Goal: Task Accomplishment & Management: Manage account settings

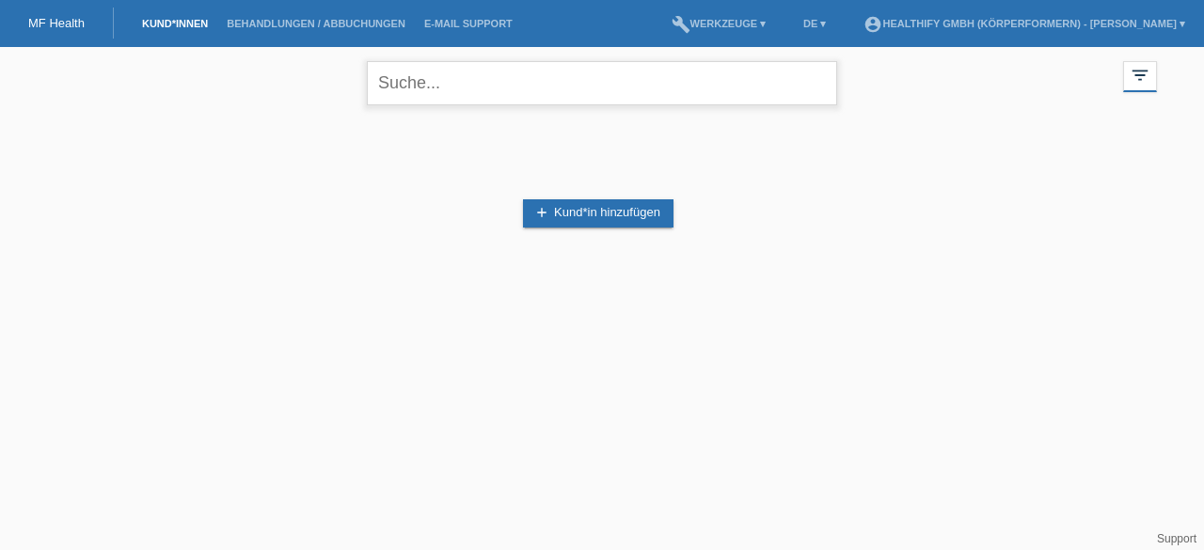
click at [516, 102] on input "text" at bounding box center [602, 83] width 470 height 44
type input "rene"
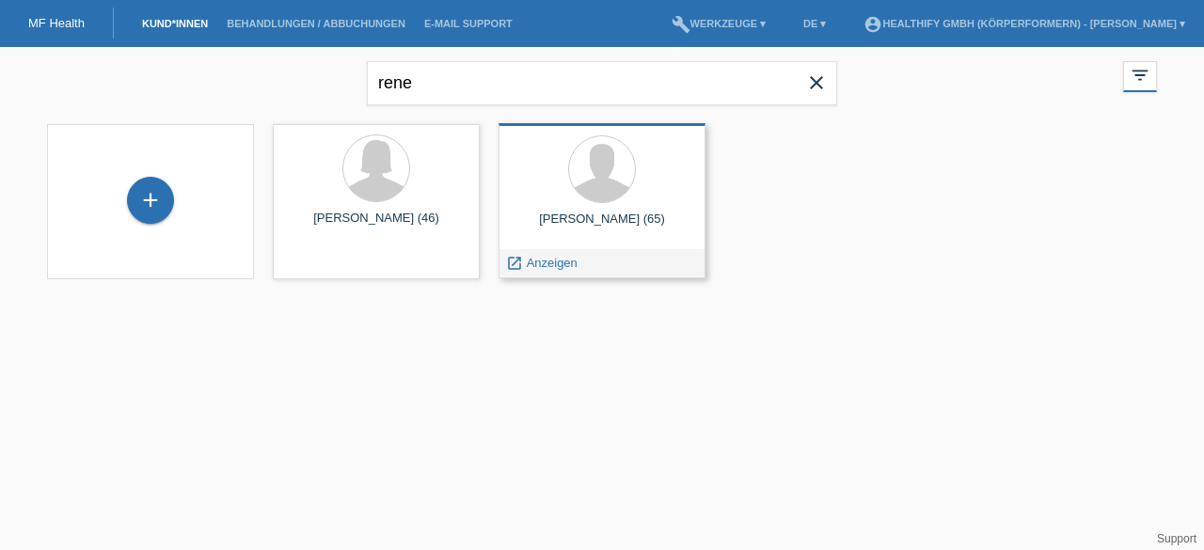
click at [558, 247] on div "Kaempfer Rene (65) launch Anzeigen" at bounding box center [602, 200] width 207 height 155
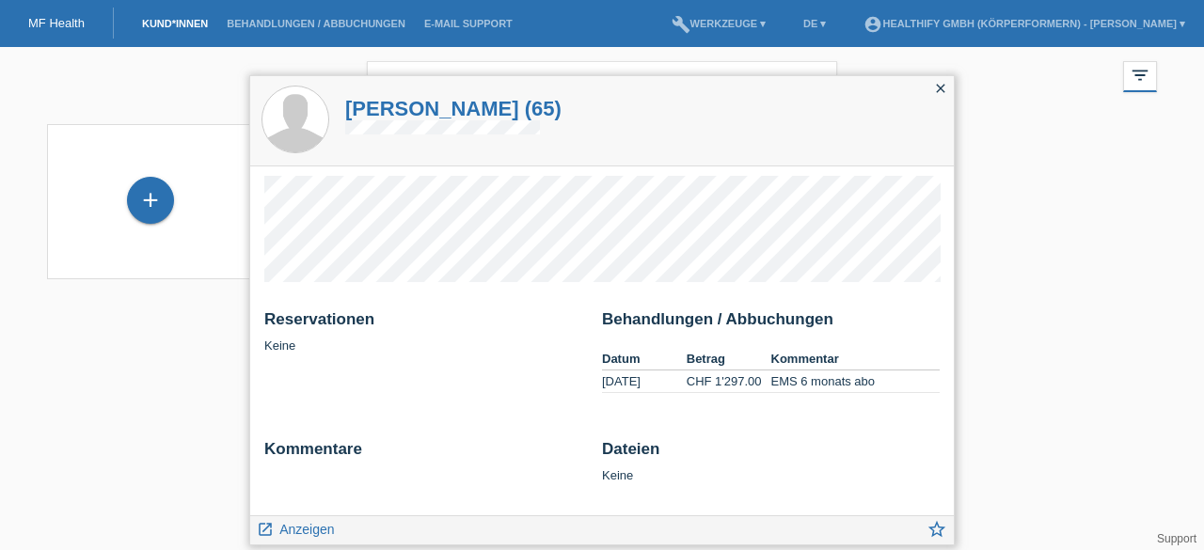
click at [941, 81] on icon "close" at bounding box center [940, 88] width 15 height 15
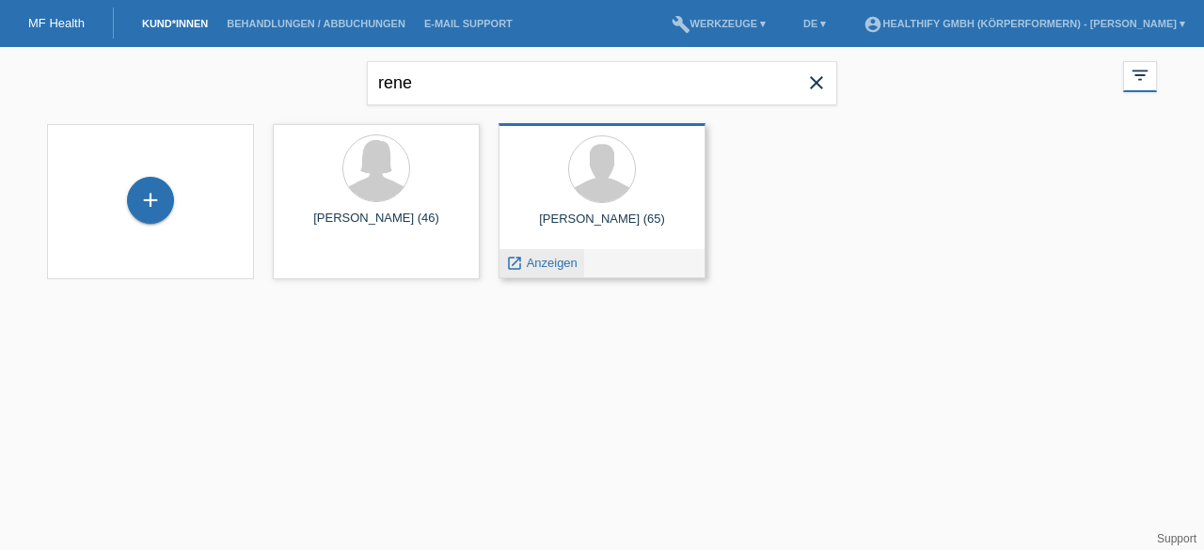
click at [529, 264] on span "Anzeigen" at bounding box center [552, 263] width 51 height 14
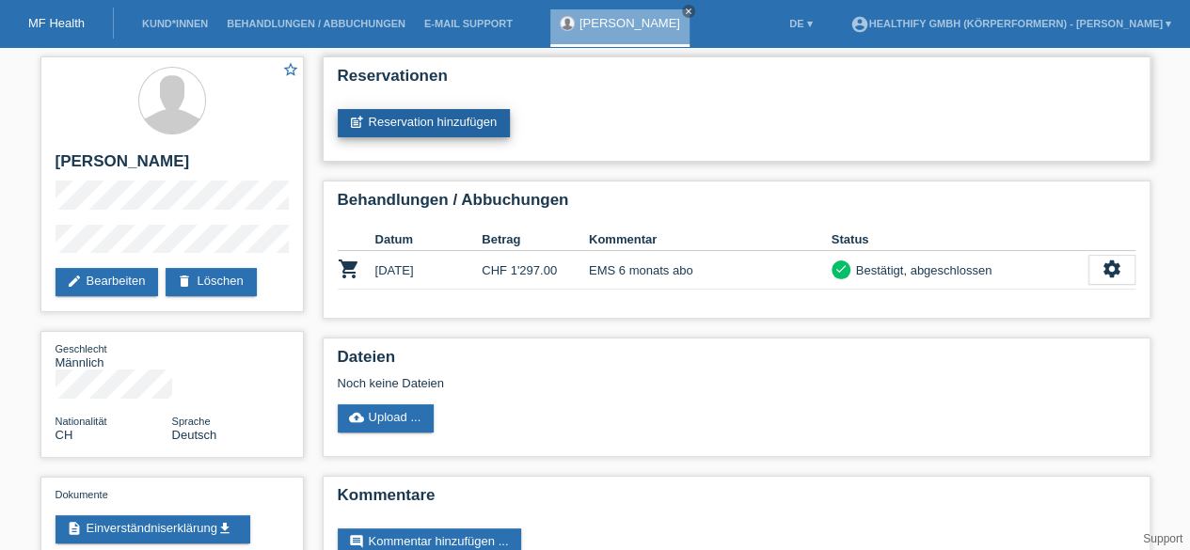
click at [412, 112] on link "post_add Reservation hinzufügen" at bounding box center [424, 123] width 173 height 28
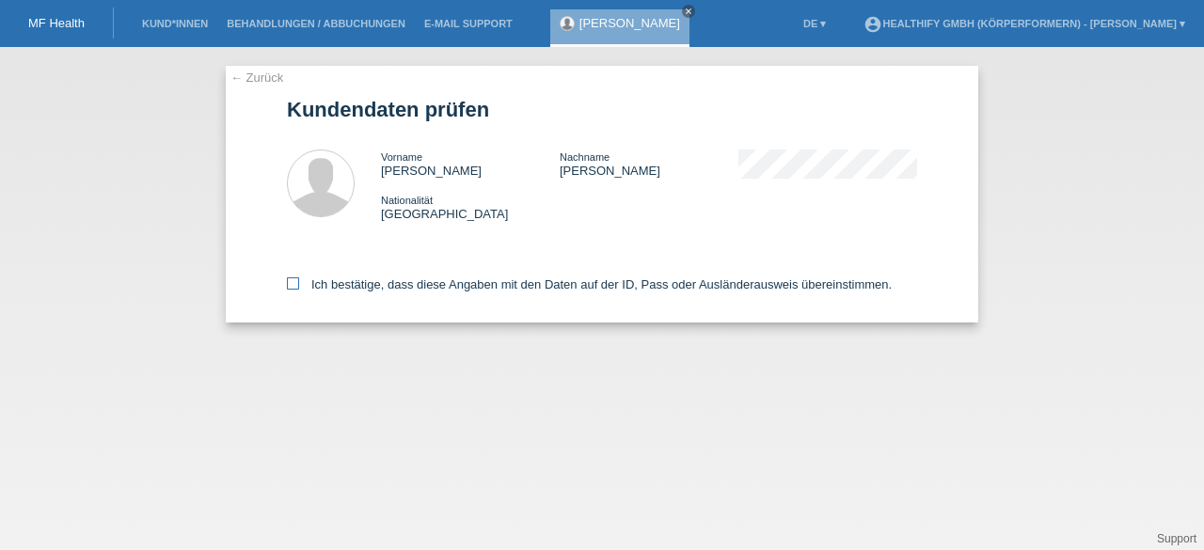
click at [310, 285] on label "Ich bestätige, dass diese Angaben mit den Daten auf der ID, Pass oder Ausländer…" at bounding box center [589, 285] width 605 height 14
click at [299, 285] on input "Ich bestätige, dass diese Angaben mit den Daten auf der ID, Pass oder Ausländer…" at bounding box center [293, 284] width 12 height 12
checkbox input "true"
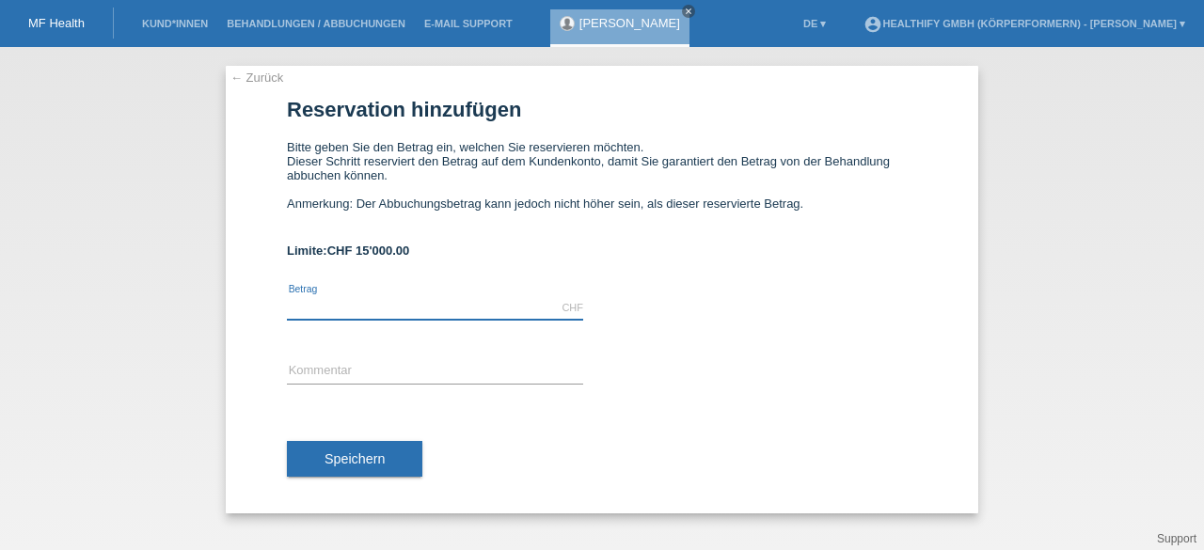
click at [332, 306] on input "text" at bounding box center [435, 308] width 296 height 24
click at [179, 21] on link "Kund*innen" at bounding box center [175, 23] width 85 height 11
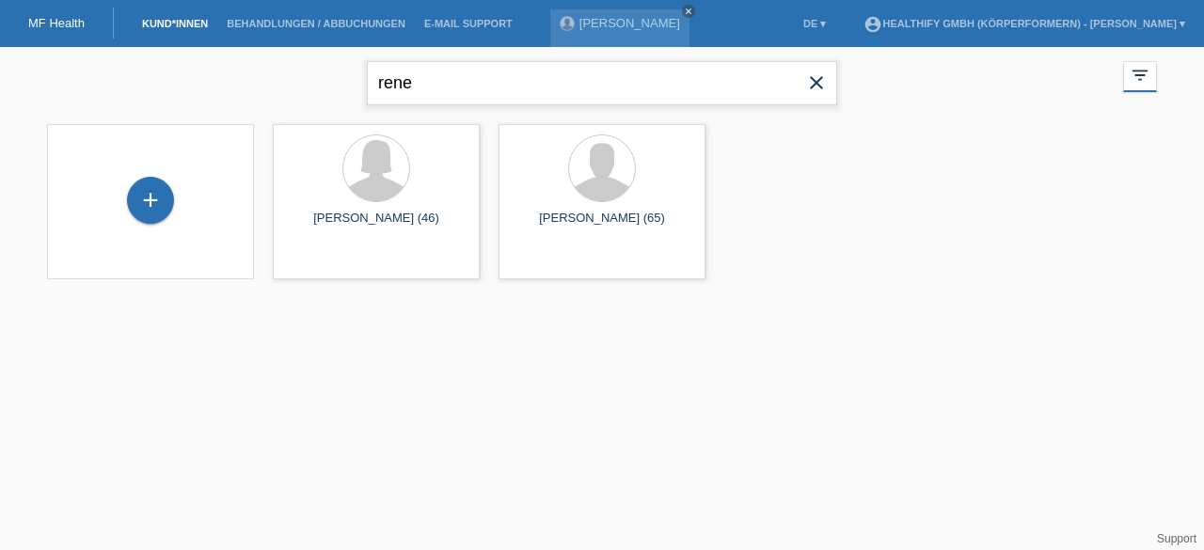
drag, startPoint x: 483, startPoint y: 99, endPoint x: 215, endPoint y: 112, distance: 268.5
click at [215, 112] on div "rene close filter_list view_module Alle Kund*innen anzeigen star Markierte [PER…" at bounding box center [602, 81] width 1129 height 68
type input "koch"
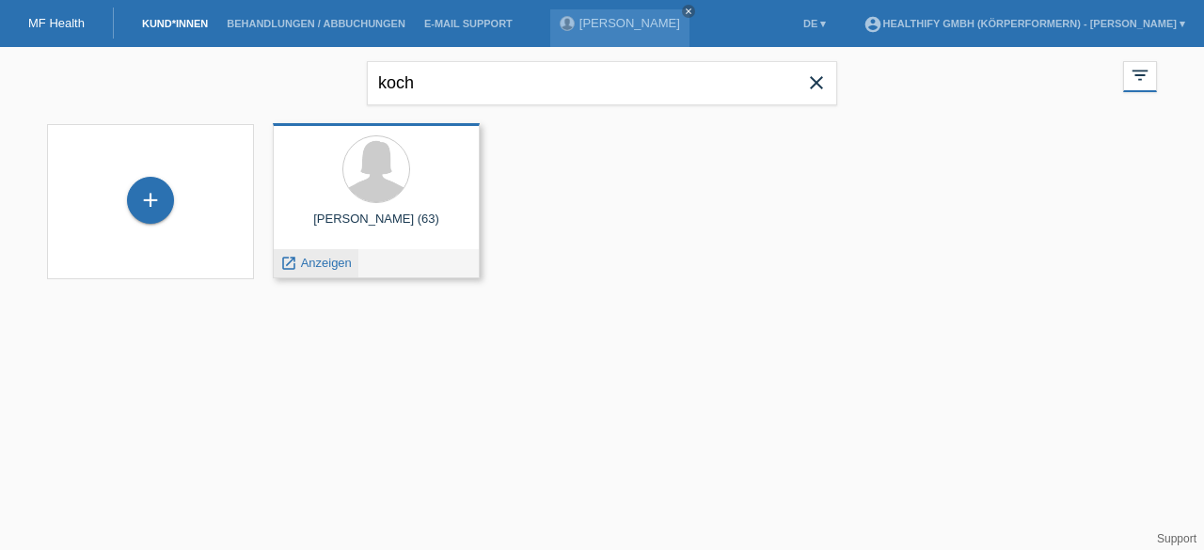
click at [323, 269] on span "Anzeigen" at bounding box center [326, 263] width 51 height 14
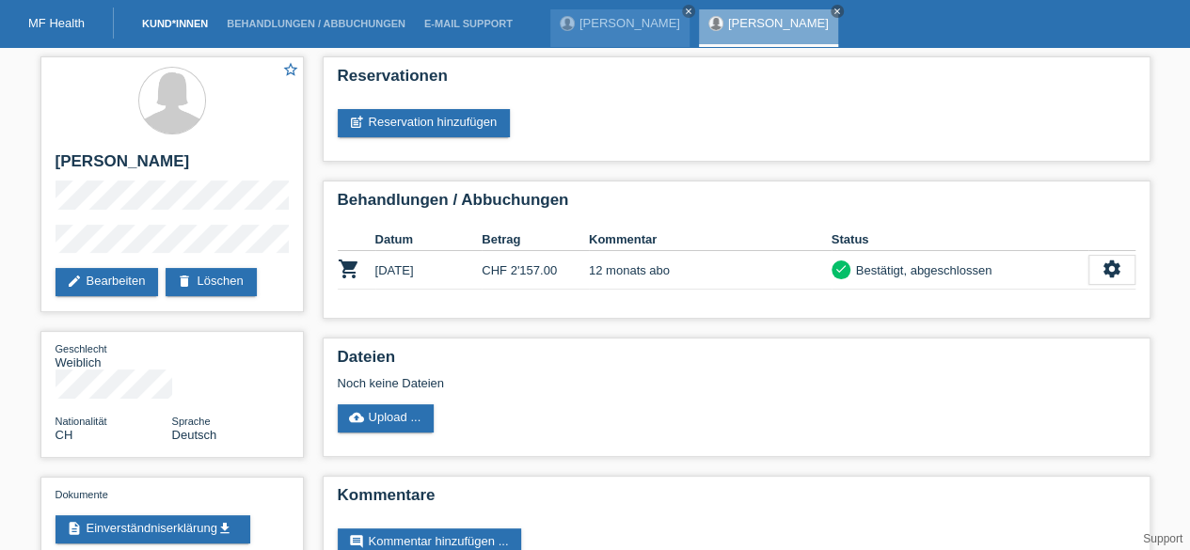
click at [147, 24] on link "Kund*innen" at bounding box center [175, 23] width 85 height 11
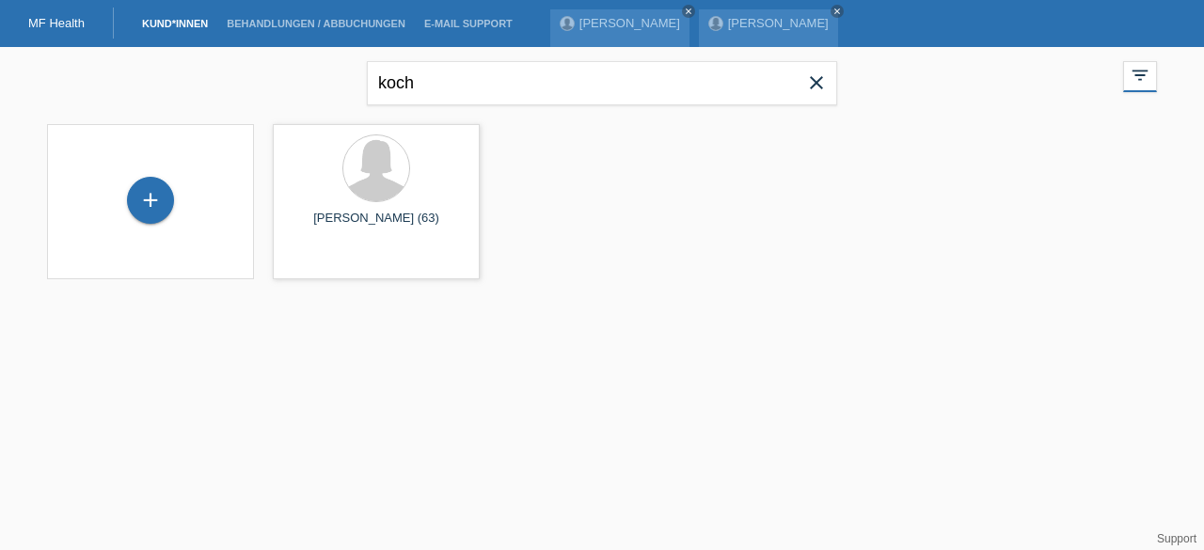
click at [826, 80] on icon "close" at bounding box center [816, 83] width 23 height 23
type input "h"
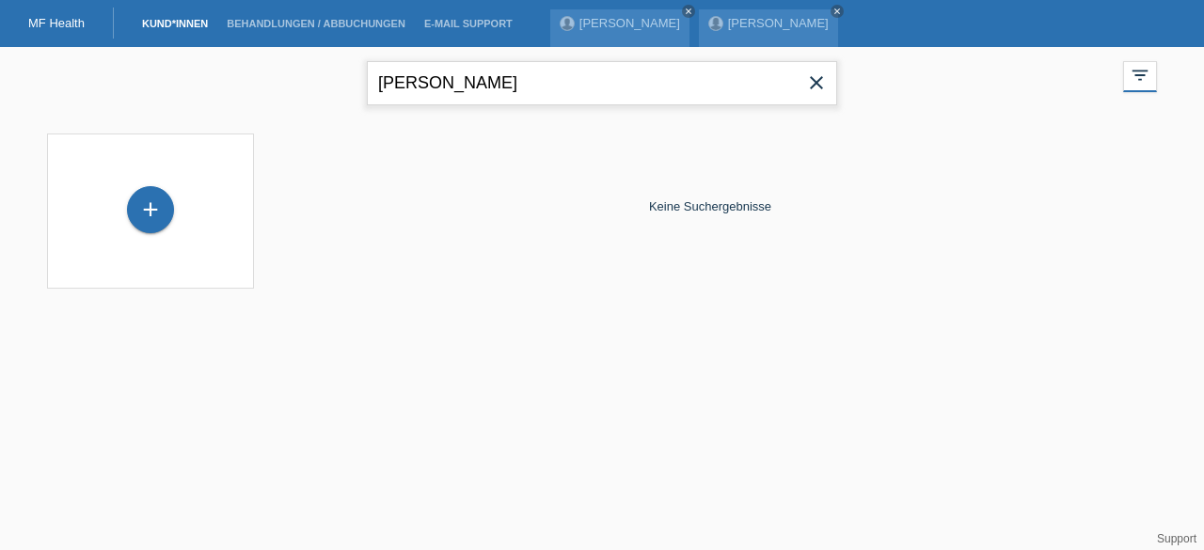
type input "[PERSON_NAME]"
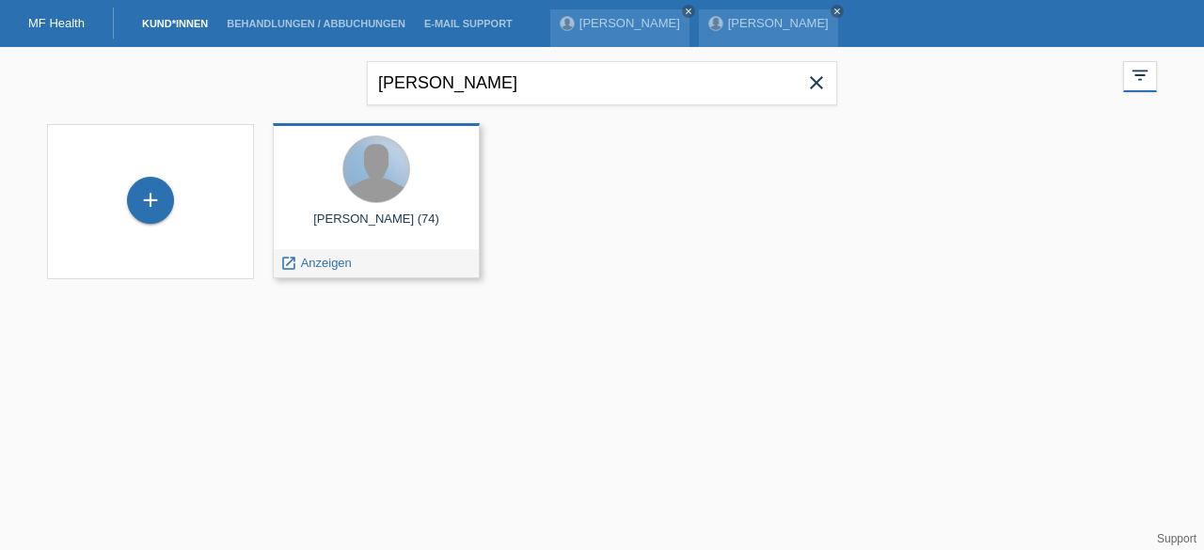
click at [369, 185] on div at bounding box center [376, 169] width 66 height 66
click at [362, 215] on div "[PERSON_NAME] (74)" at bounding box center [376, 227] width 177 height 30
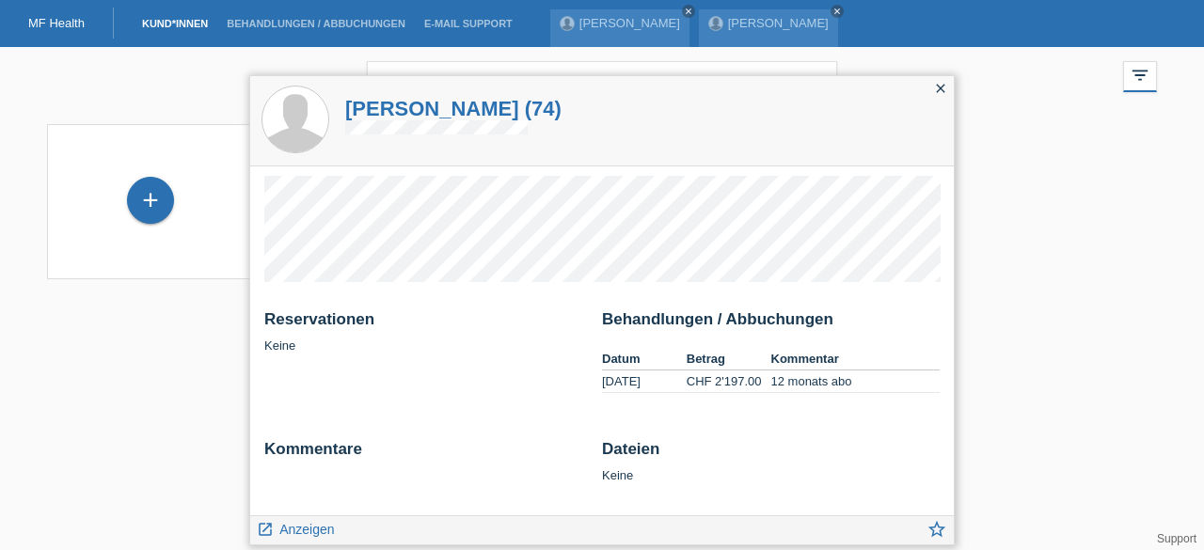
click at [935, 87] on icon "close" at bounding box center [940, 88] width 15 height 15
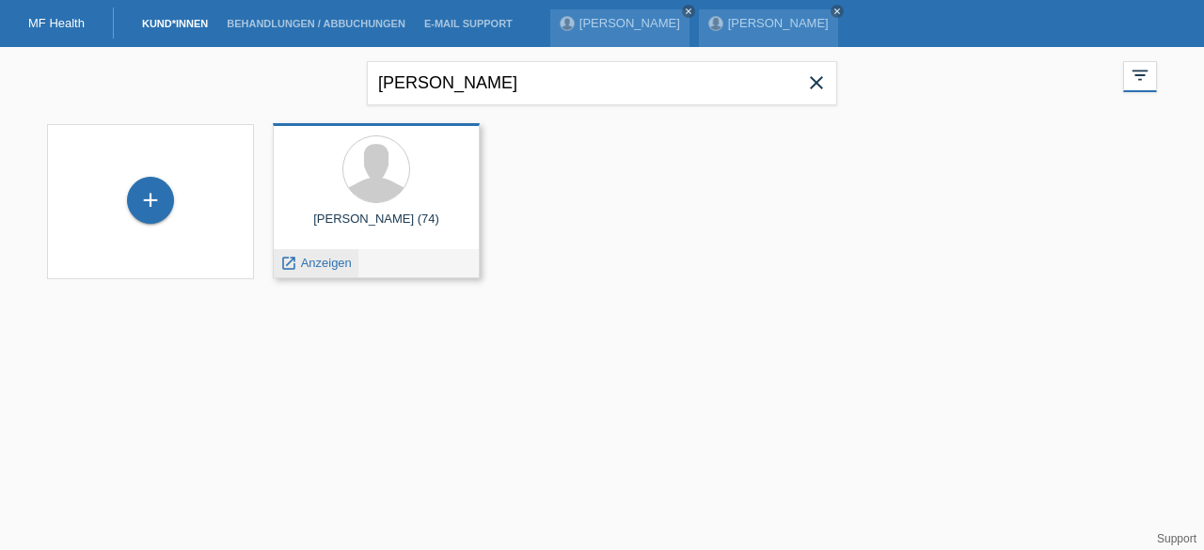
click at [323, 265] on span "Anzeigen" at bounding box center [326, 263] width 51 height 14
